Goal: Task Accomplishment & Management: Use online tool/utility

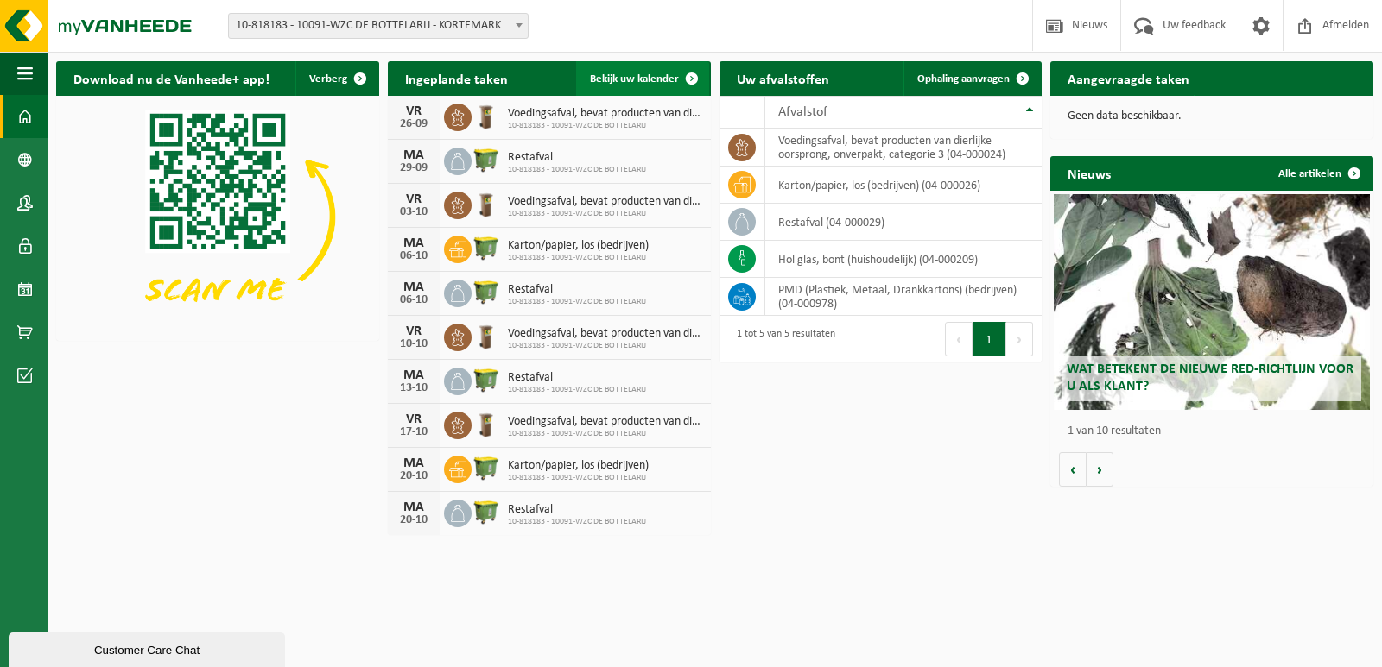
click at [654, 74] on span "Bekijk uw kalender" at bounding box center [634, 78] width 89 height 11
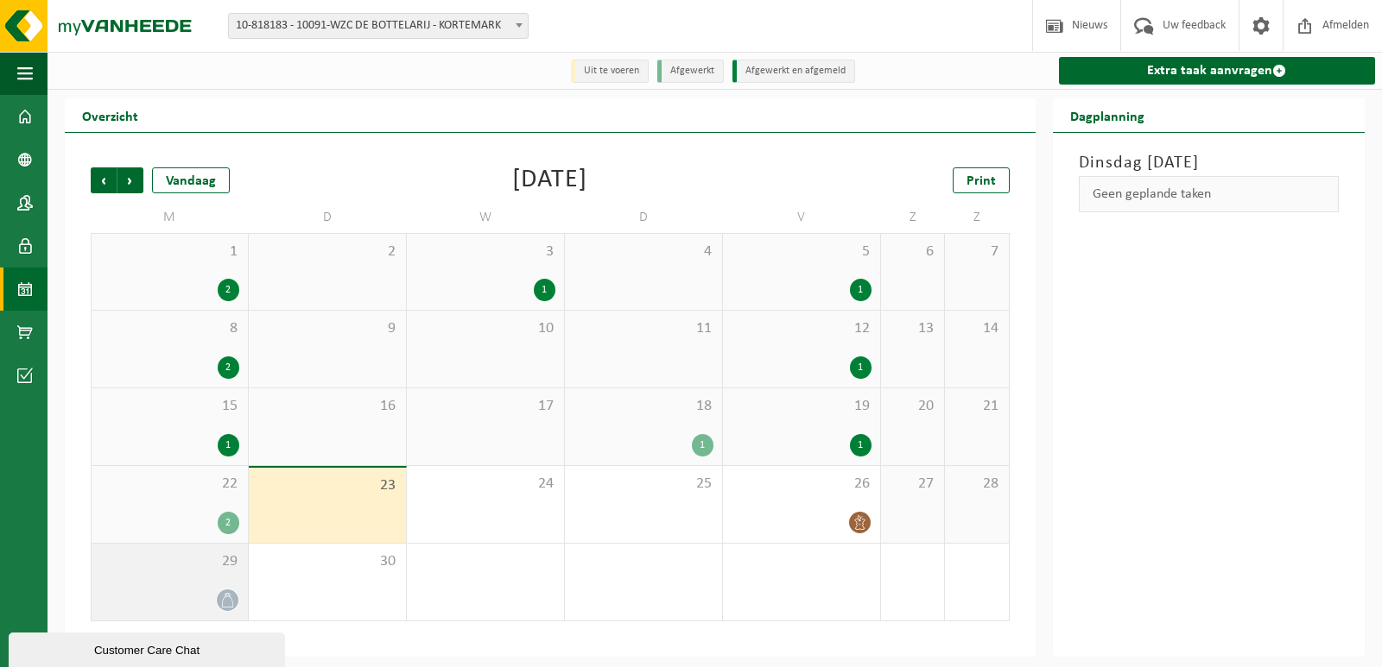
click at [226, 602] on icon at bounding box center [227, 600] width 15 height 15
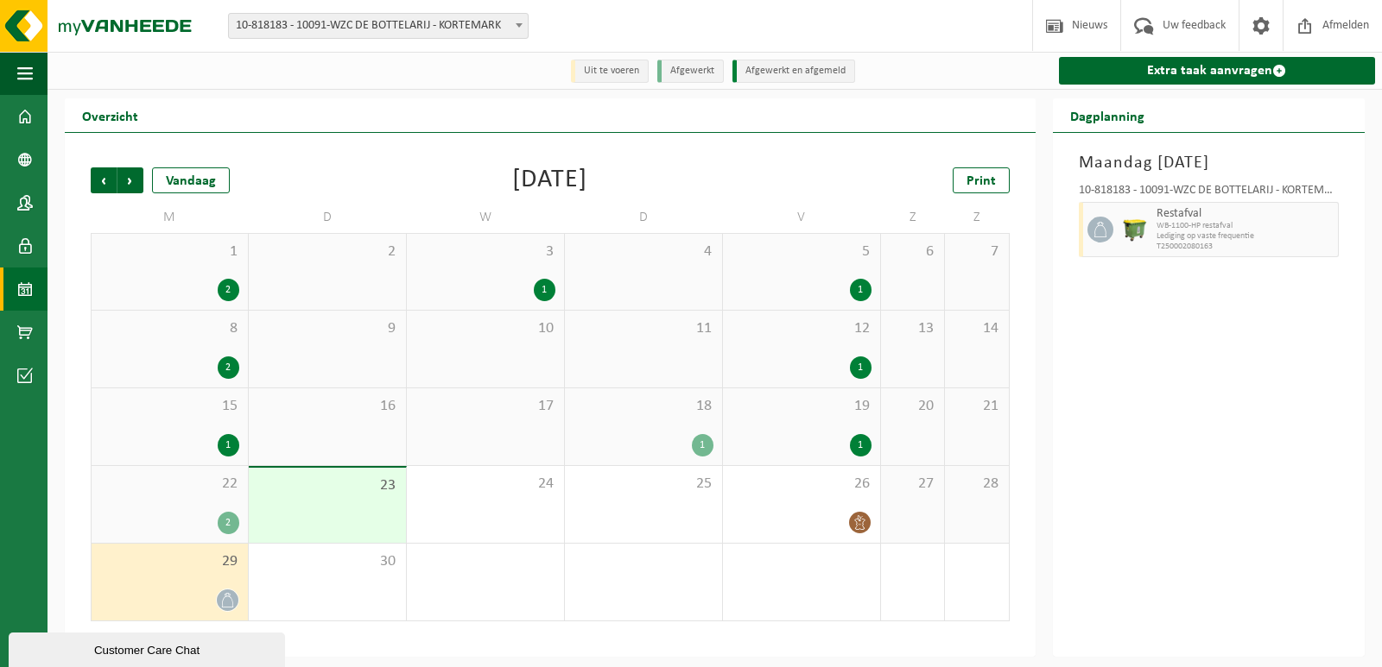
click at [231, 522] on div "2" at bounding box center [229, 523] width 22 height 22
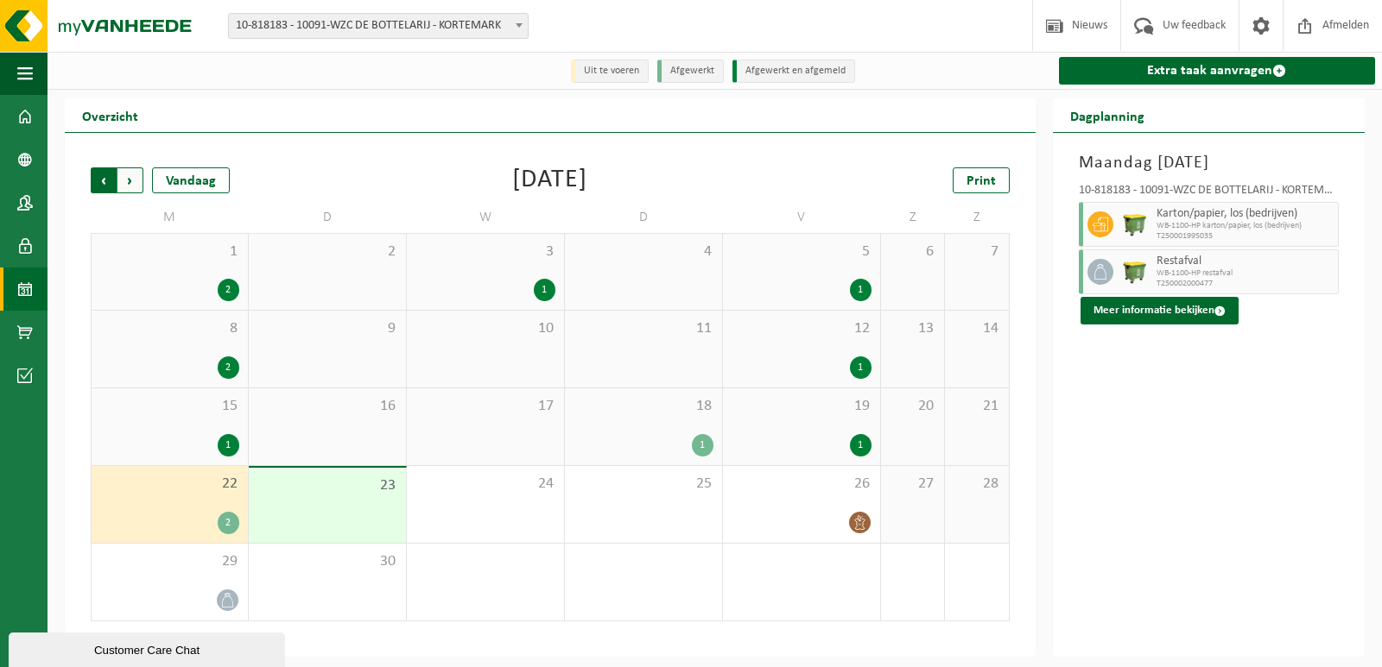
click at [131, 184] on span "Volgende" at bounding box center [130, 181] width 26 height 26
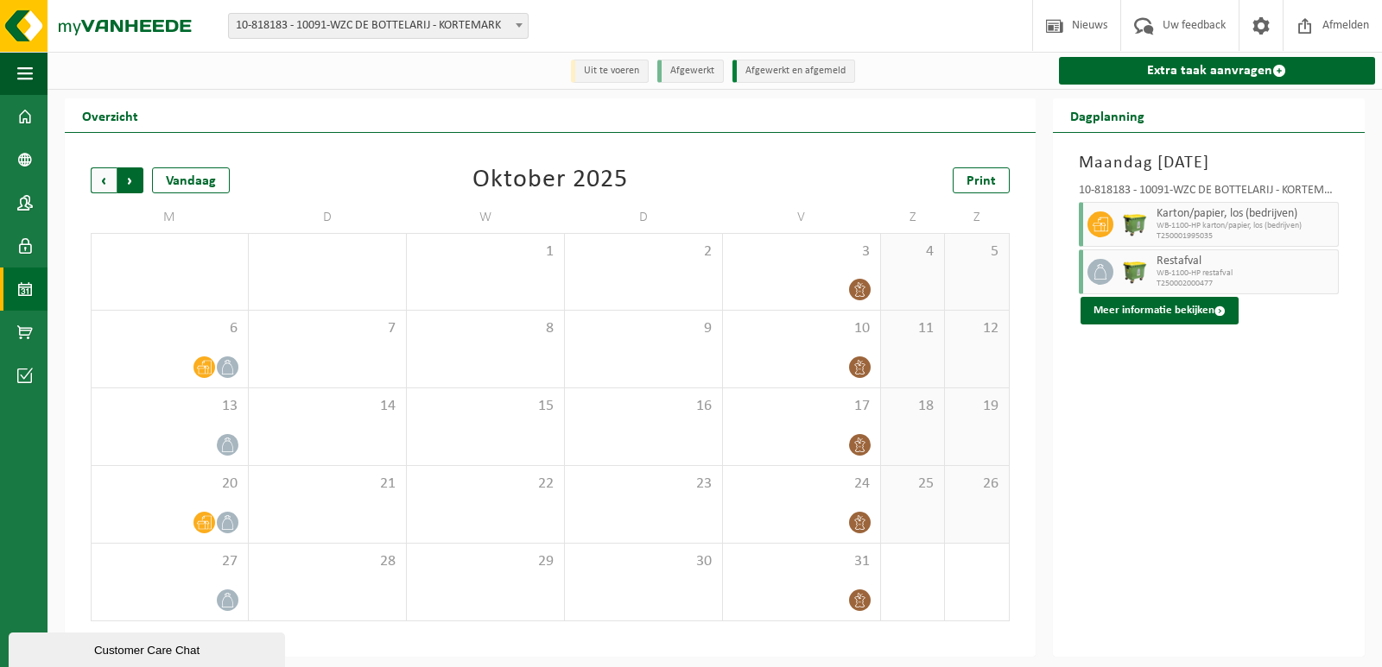
click at [107, 187] on span "Vorige" at bounding box center [104, 181] width 26 height 26
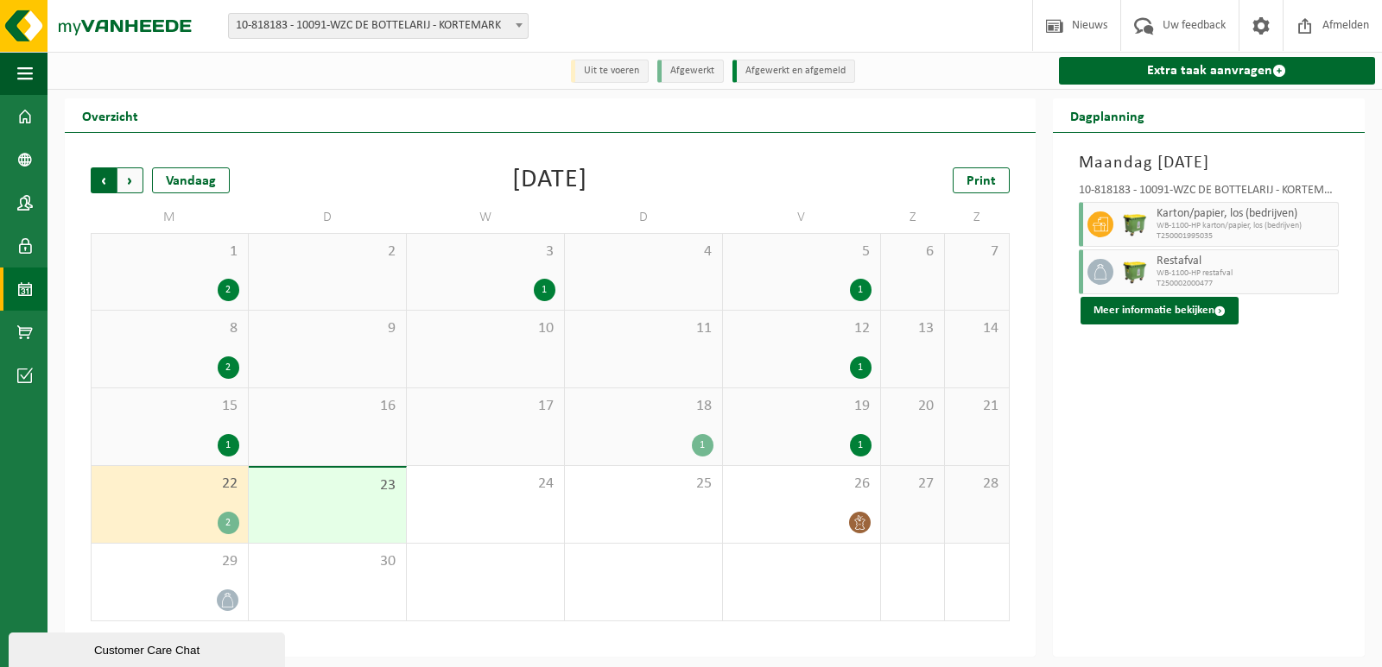
click at [128, 182] on span "Volgende" at bounding box center [130, 181] width 26 height 26
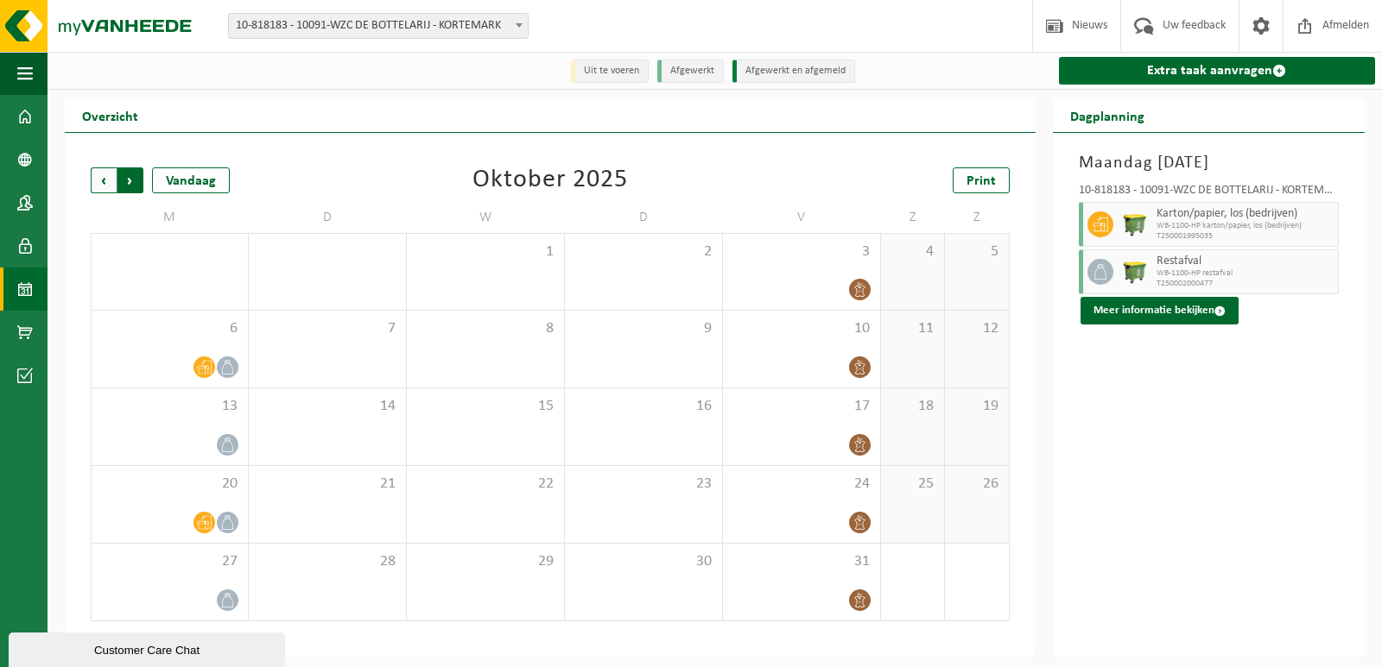
click at [98, 183] on span "Vorige" at bounding box center [104, 181] width 26 height 26
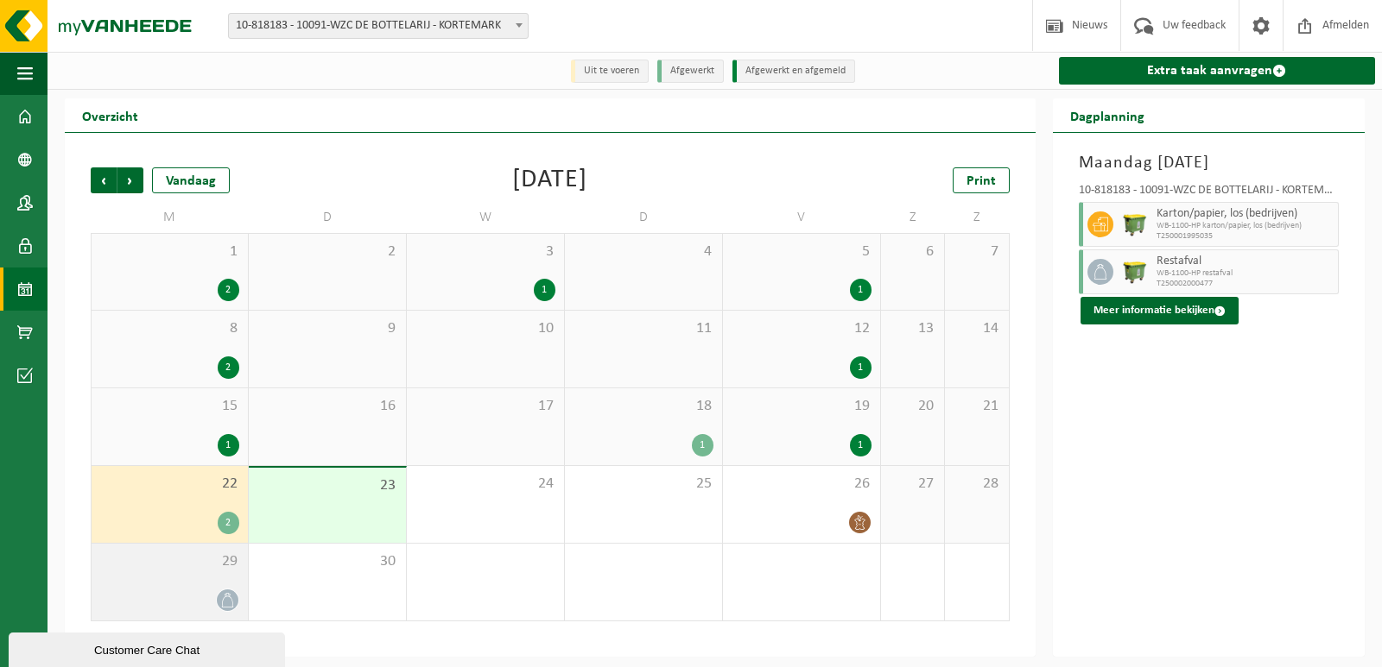
click at [221, 578] on div "29" at bounding box center [170, 582] width 156 height 77
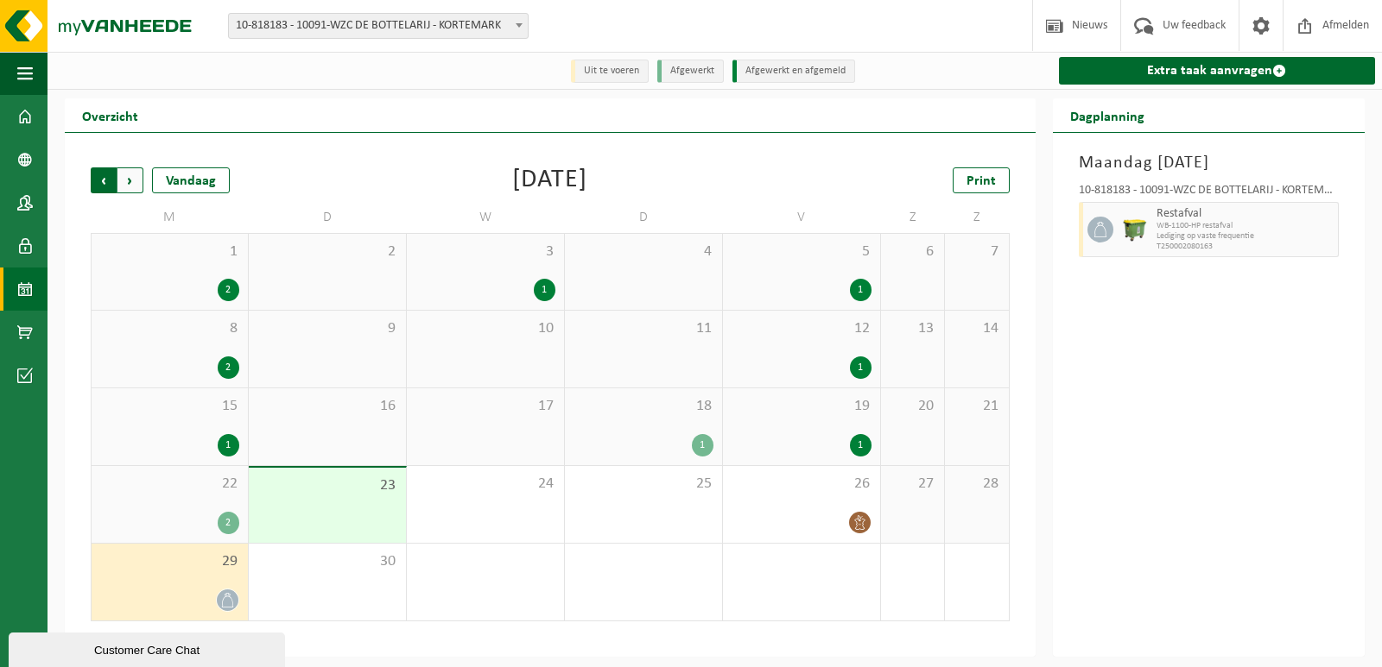
click at [140, 180] on span "Volgende" at bounding box center [130, 181] width 26 height 26
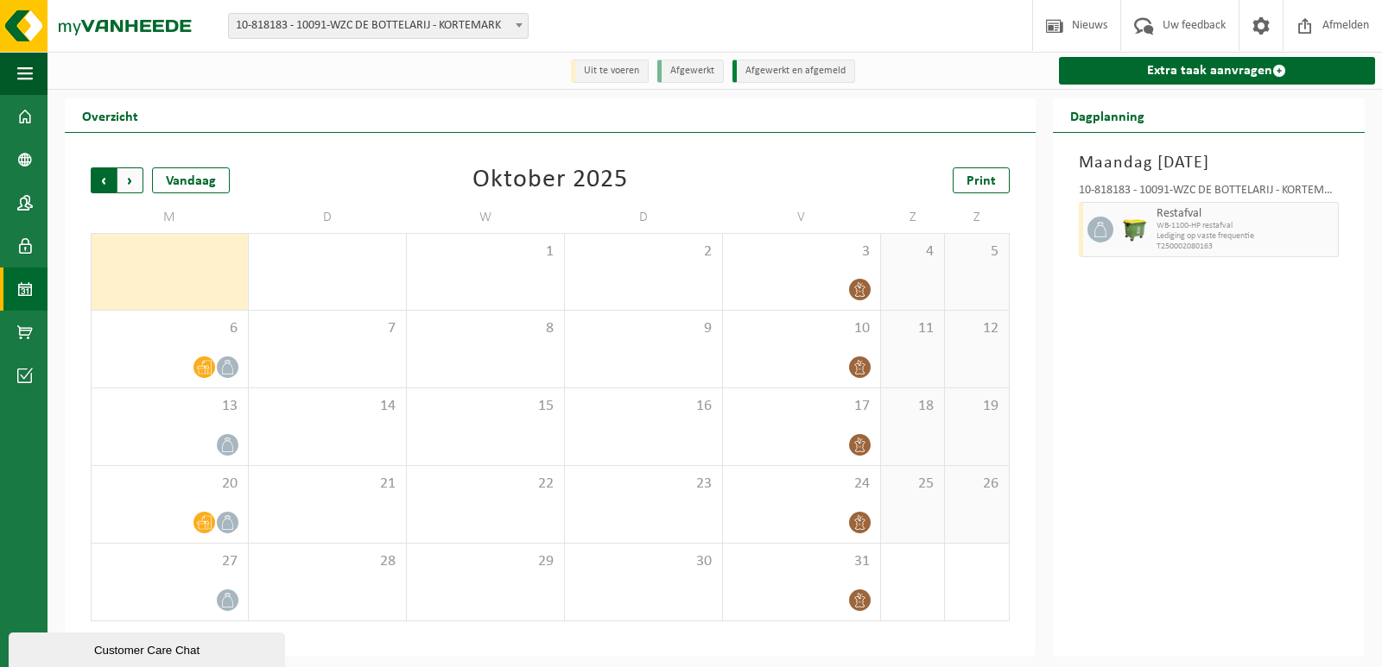
click at [136, 177] on span "Volgende" at bounding box center [130, 181] width 26 height 26
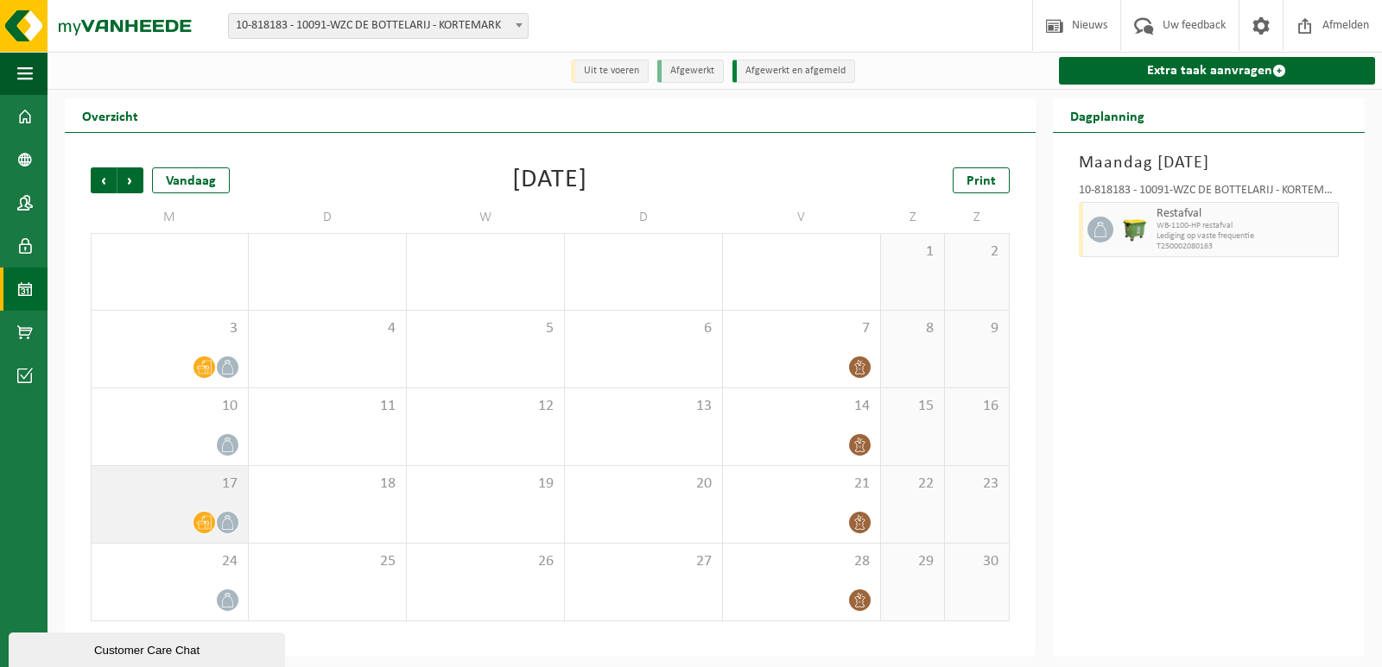
click at [203, 522] on icon at bounding box center [204, 523] width 15 height 15
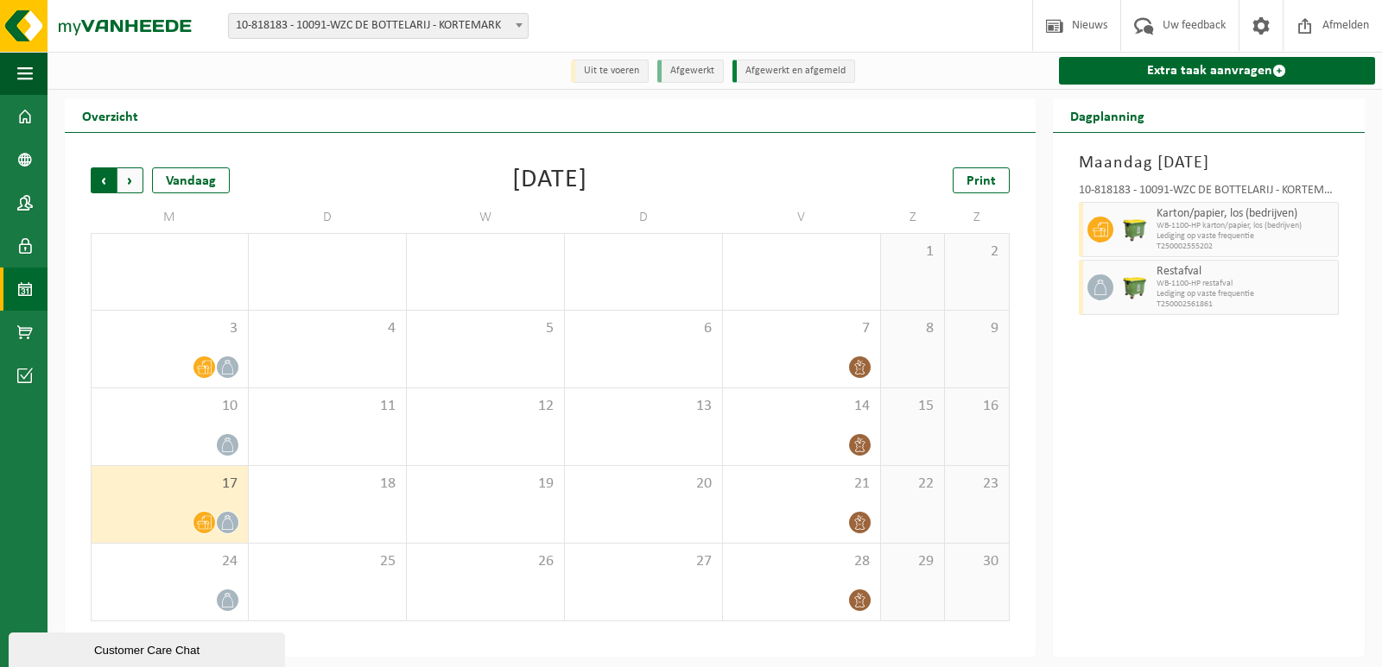
click at [137, 179] on span "Volgende" at bounding box center [130, 181] width 26 height 26
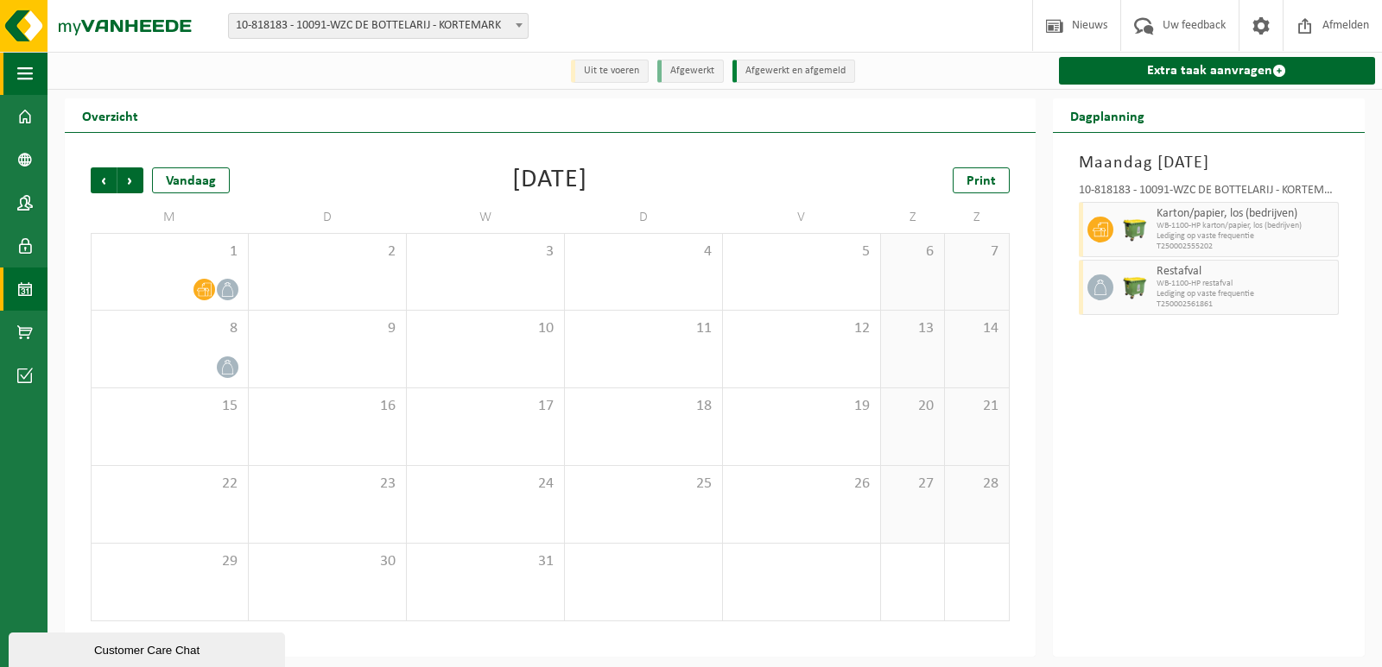
click at [28, 70] on span "button" at bounding box center [25, 73] width 16 height 43
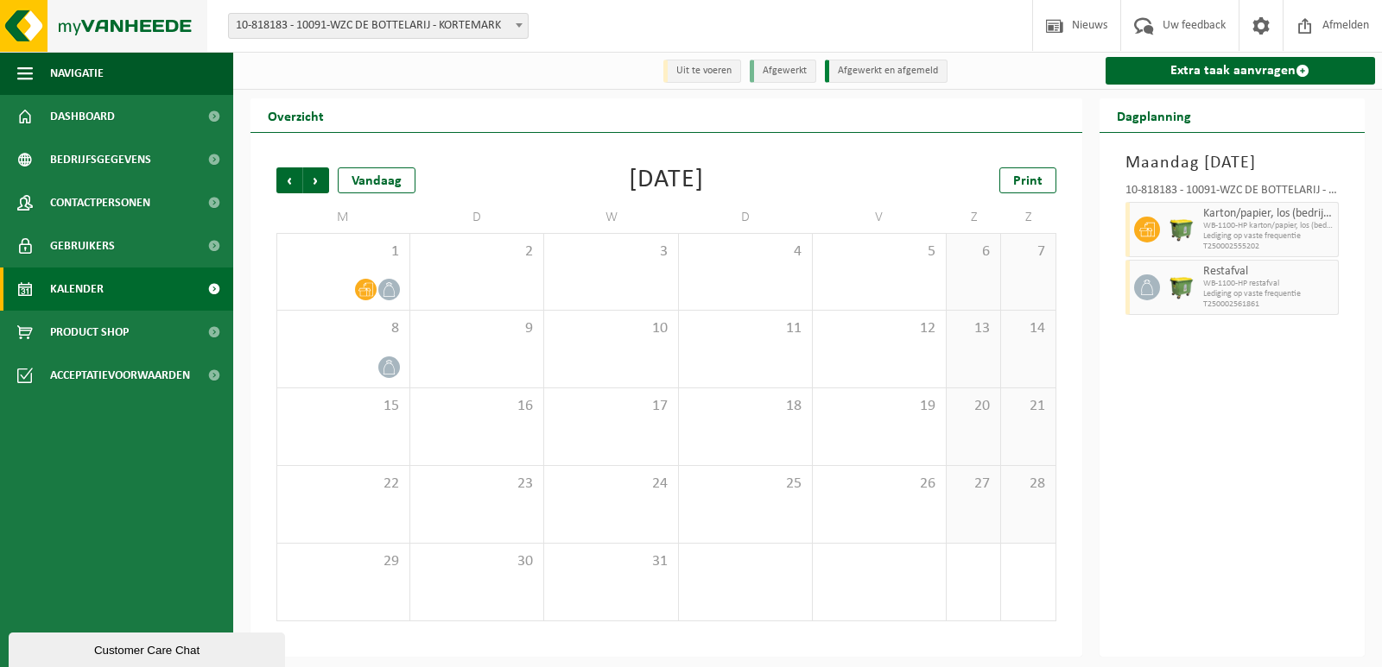
click at [30, 24] on img at bounding box center [103, 26] width 207 height 52
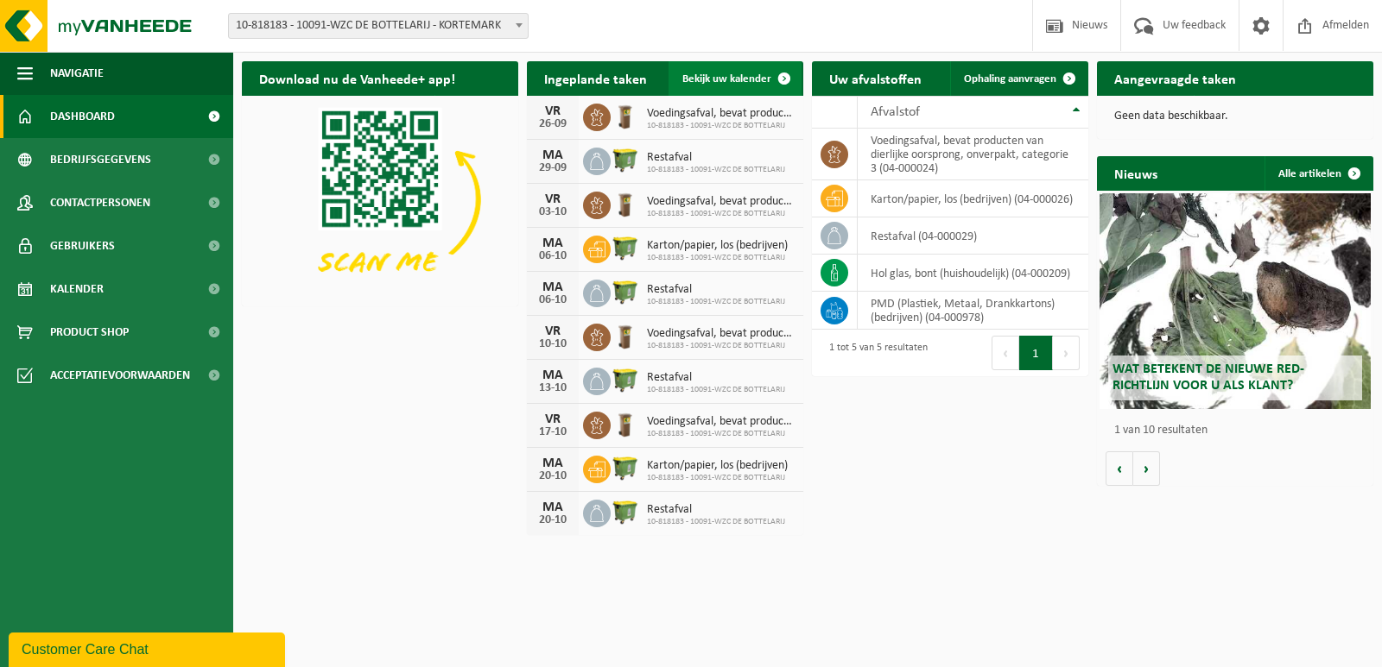
click at [736, 80] on span "Bekijk uw kalender" at bounding box center [726, 78] width 89 height 11
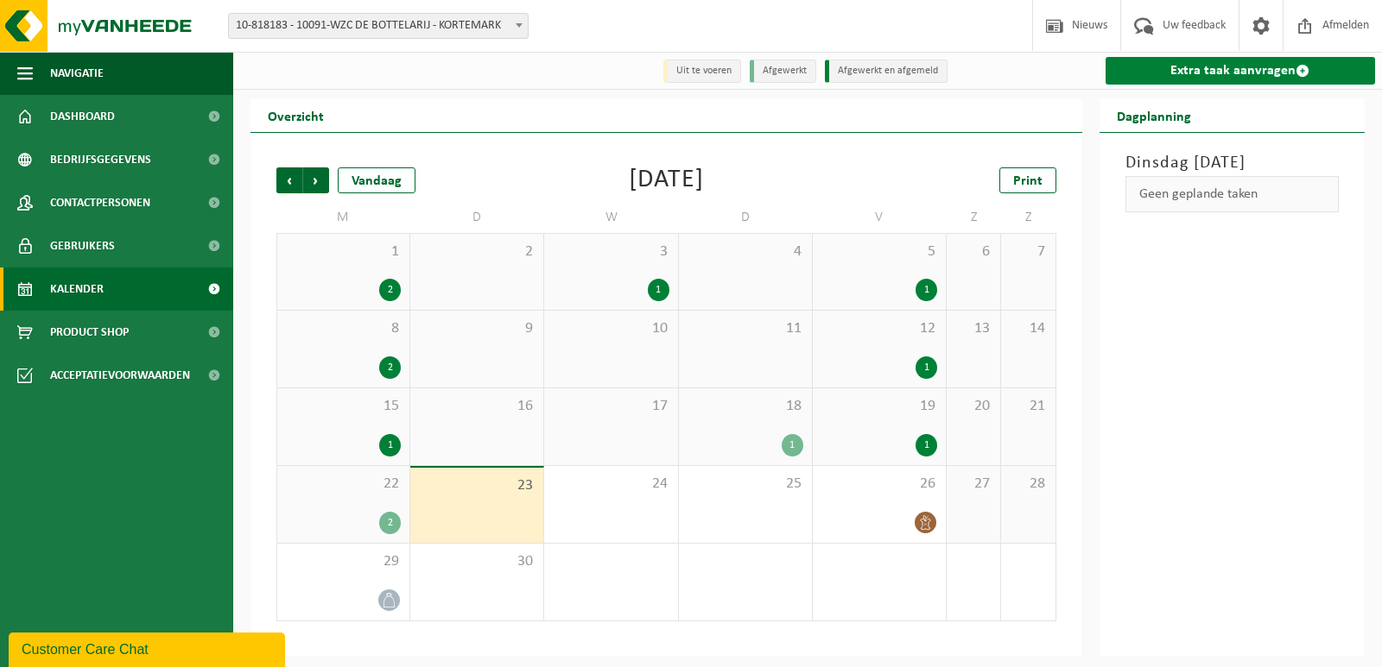
click at [1211, 70] on link "Extra taak aanvragen" at bounding box center [1240, 71] width 270 height 28
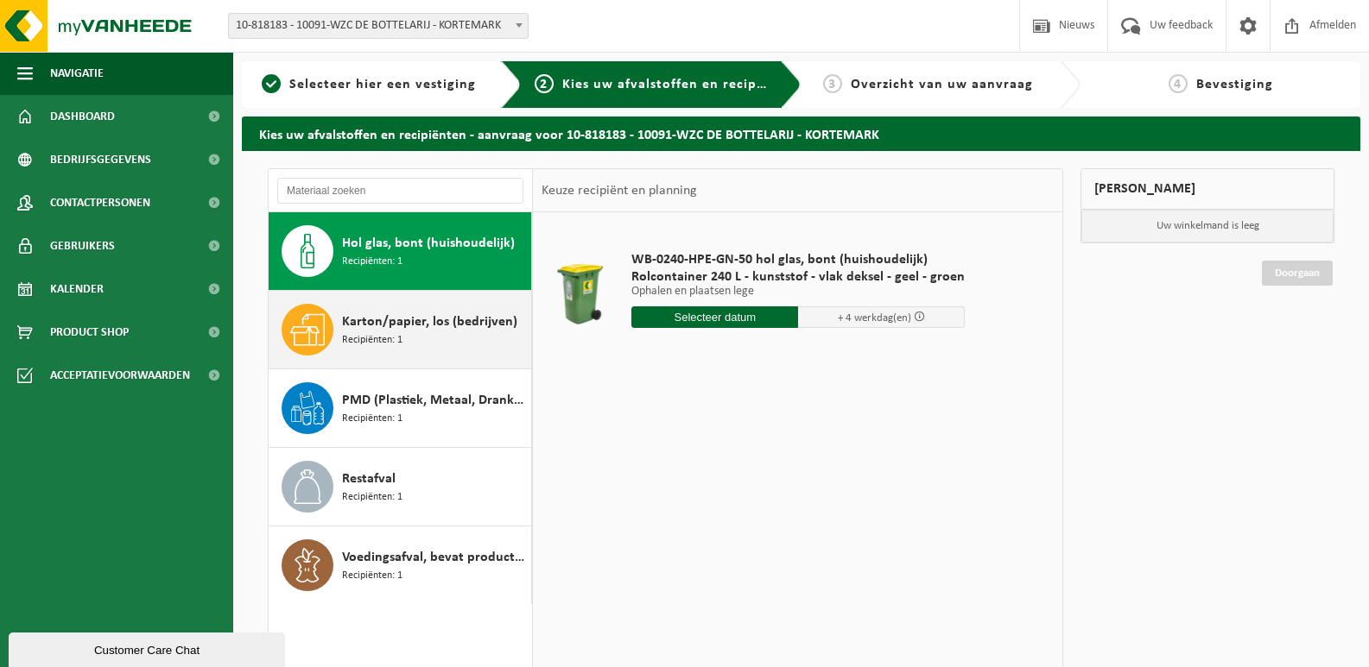
click at [376, 331] on span "Karton/papier, los (bedrijven)" at bounding box center [429, 322] width 175 height 21
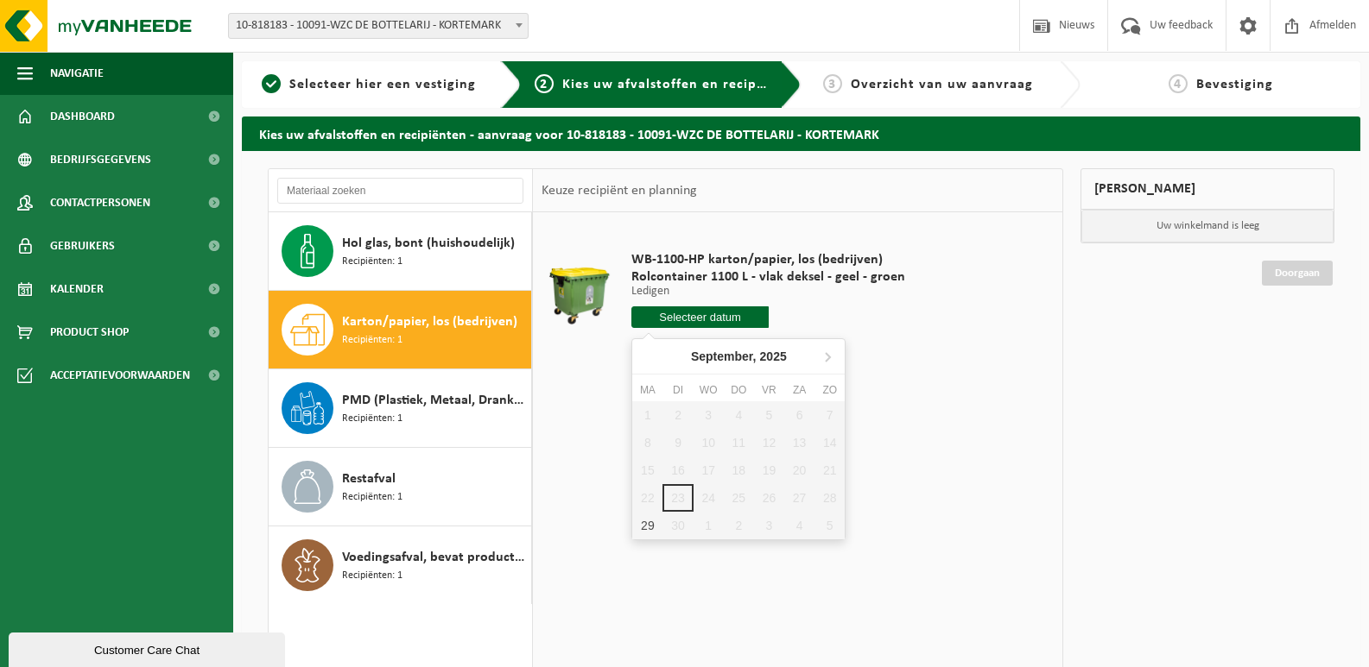
click at [692, 314] on input "text" at bounding box center [699, 318] width 137 height 22
click at [834, 360] on icon at bounding box center [827, 357] width 28 height 28
click at [832, 358] on icon at bounding box center [827, 357] width 28 height 28
click at [74, 66] on span "Navigatie" at bounding box center [77, 73] width 54 height 43
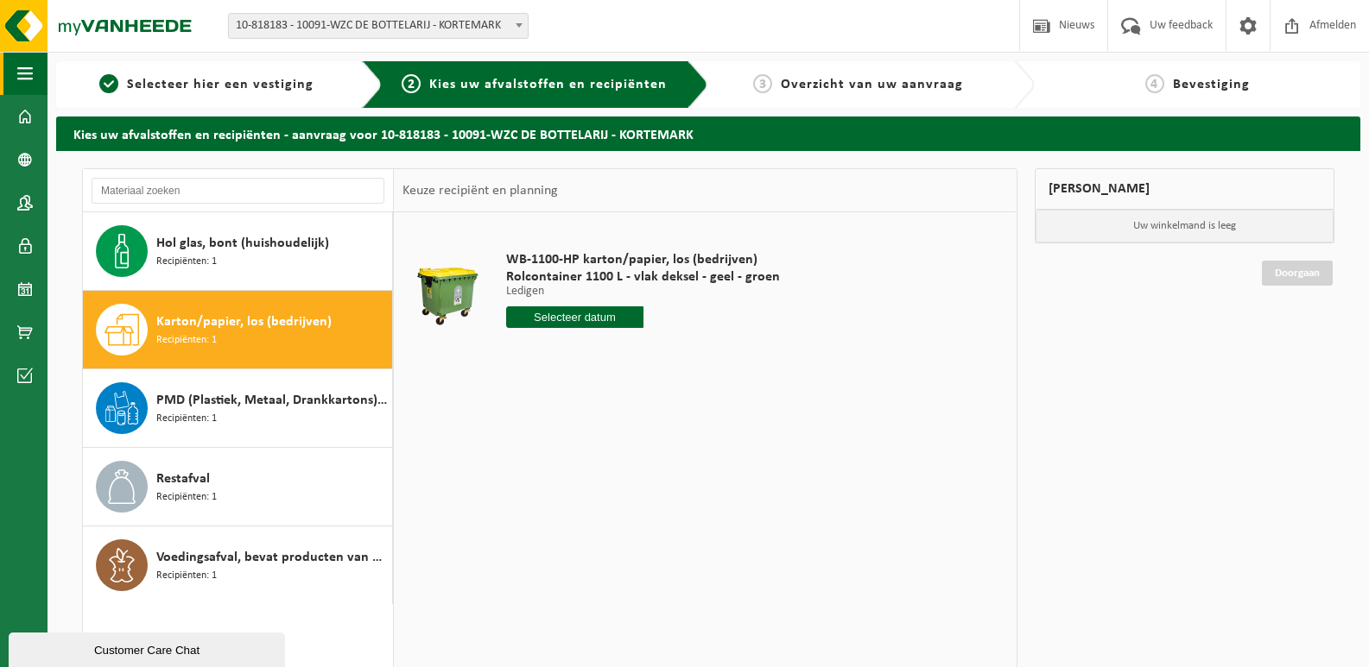
click at [22, 73] on span "button" at bounding box center [25, 73] width 16 height 43
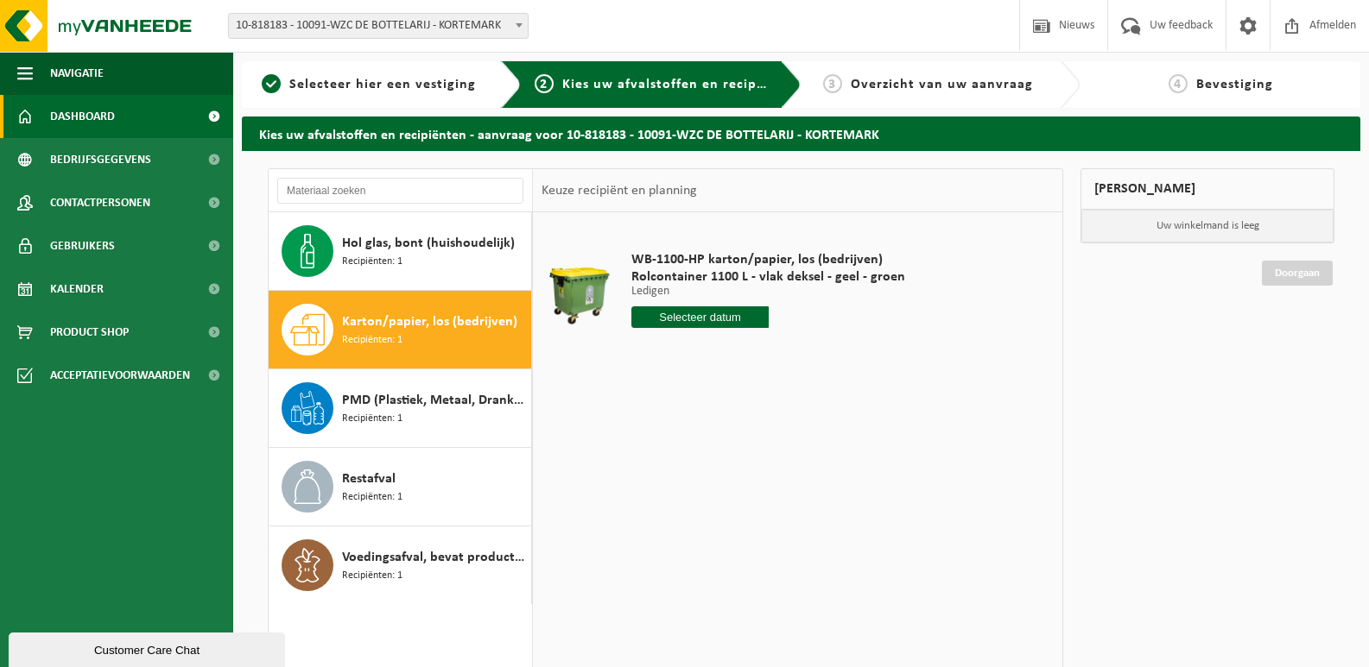
click at [46, 114] on link "Dashboard" at bounding box center [116, 116] width 233 height 43
